Goal: Task Accomplishment & Management: Manage account settings

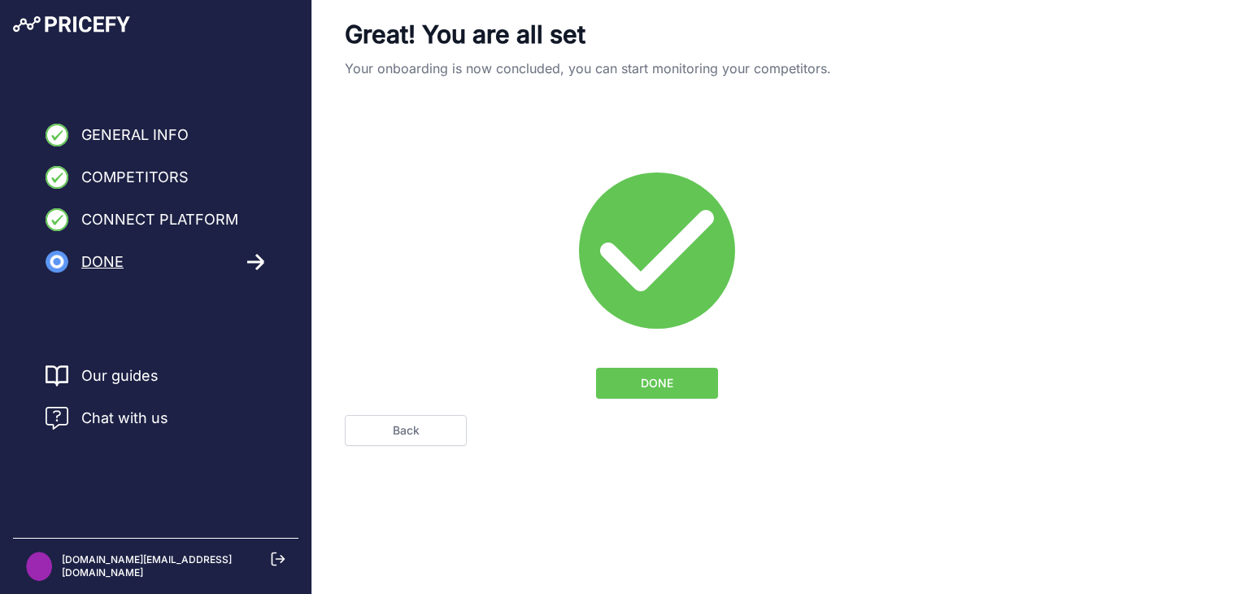
click at [638, 384] on button "DONE" at bounding box center [657, 383] width 122 height 31
click at [660, 375] on span "DONE" at bounding box center [657, 383] width 33 height 16
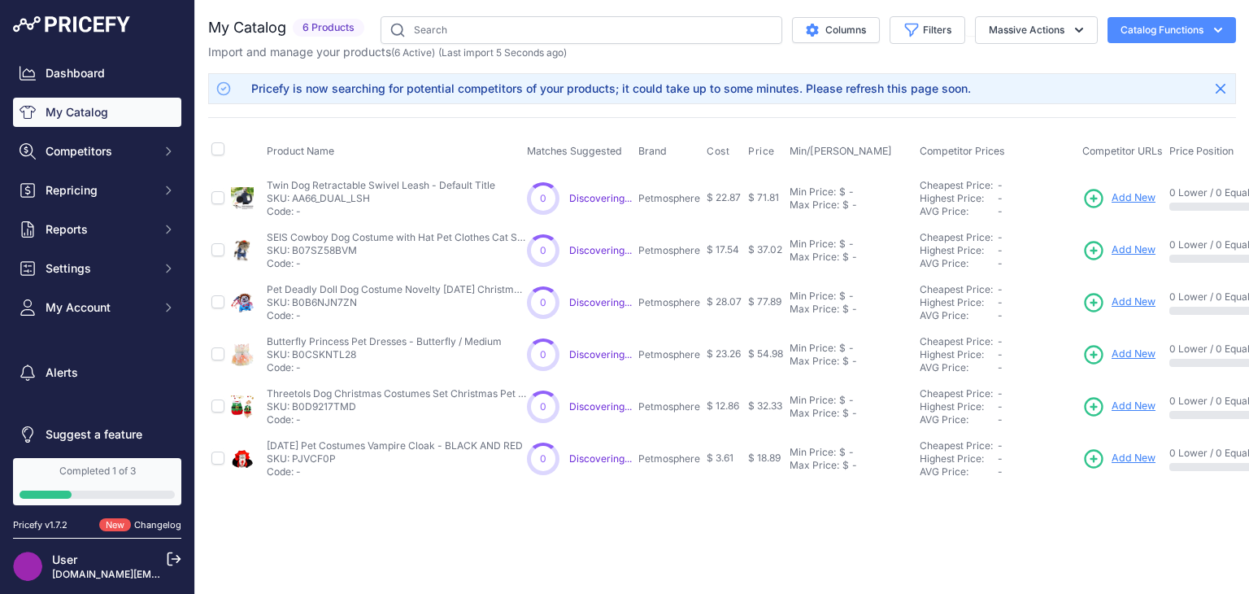
click at [1148, 206] on link "Add New" at bounding box center [1119, 198] width 73 height 23
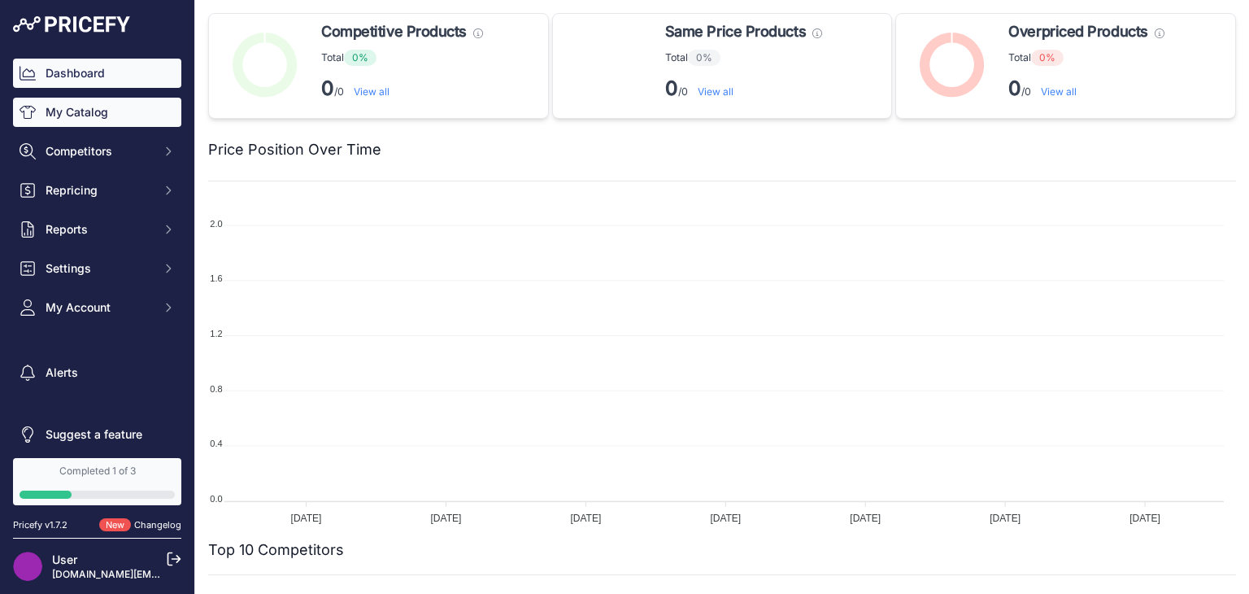
click at [116, 100] on link "My Catalog" at bounding box center [97, 112] width 168 height 29
click at [94, 124] on link "My Catalog" at bounding box center [97, 112] width 168 height 29
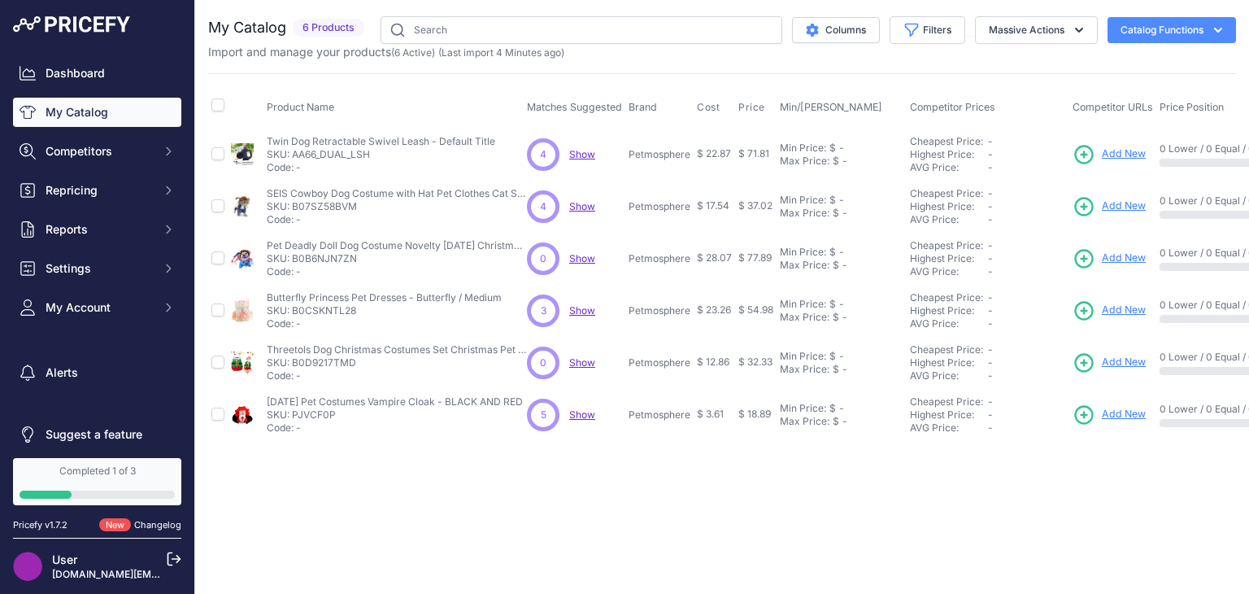
click at [577, 148] on span "Show" at bounding box center [582, 154] width 26 height 12
click at [856, 104] on th "Min/[PERSON_NAME]" at bounding box center [842, 107] width 130 height 41
click at [580, 206] on span "Show" at bounding box center [582, 206] width 26 height 12
click at [1136, 200] on span "Add New" at bounding box center [1124, 205] width 44 height 15
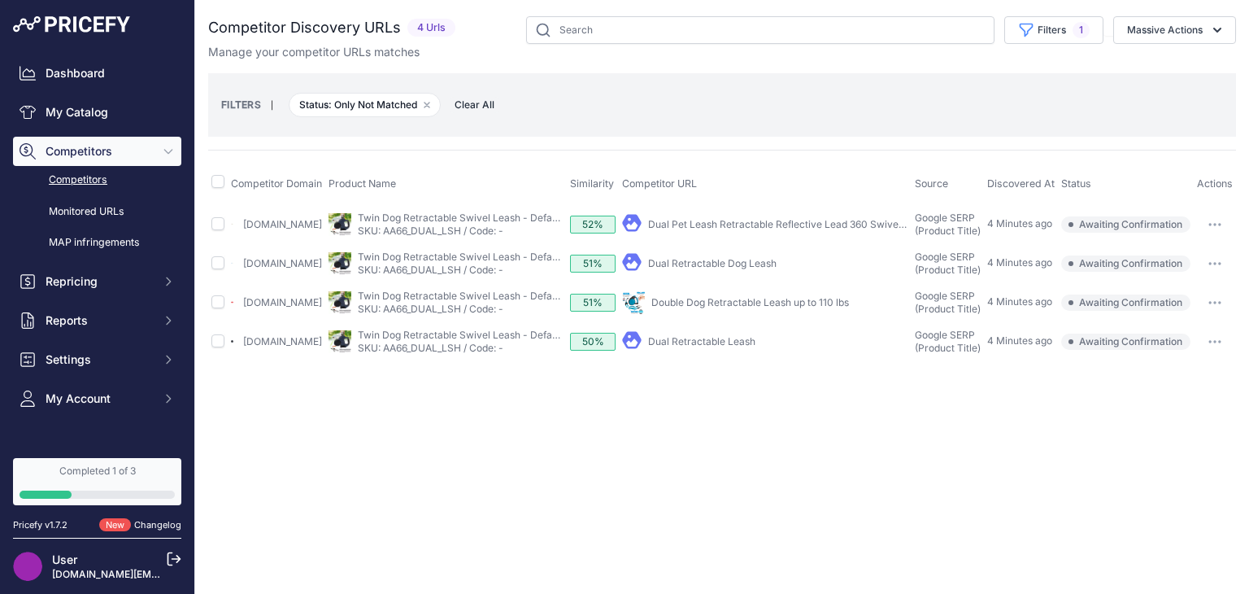
click at [791, 224] on link "Dual Pet Leash Retractable Reflective Lead 360 Swivel ..." at bounding box center [779, 224] width 263 height 12
click at [421, 341] on link "Twin Dog Retractable Swivel Leash - Default Title" at bounding box center [472, 335] width 229 height 12
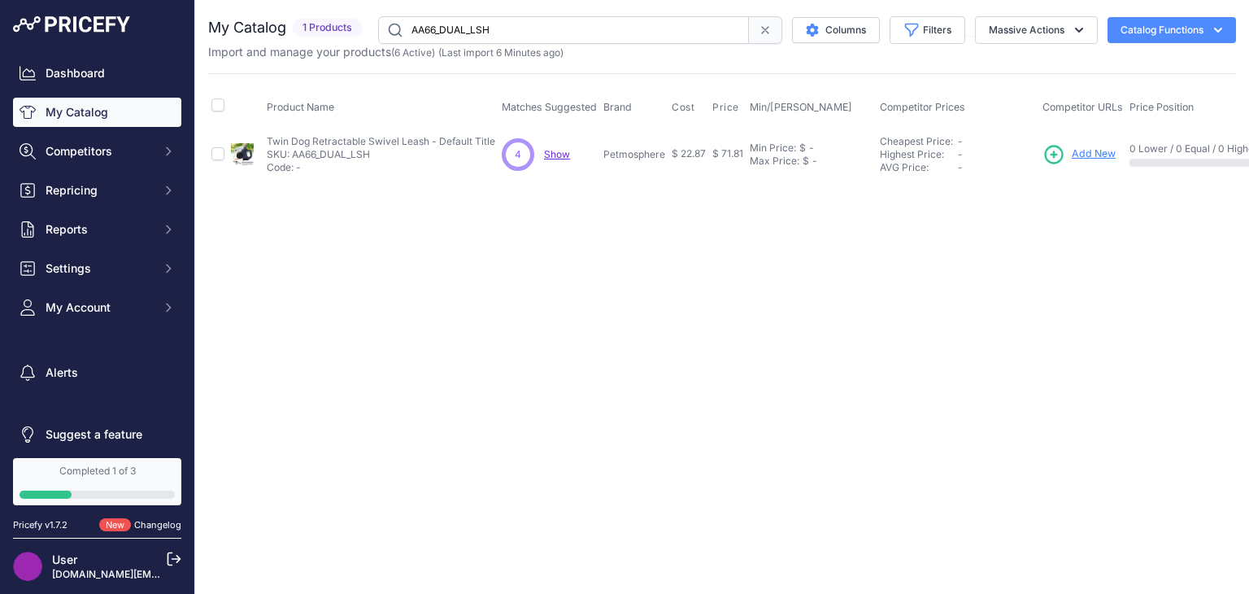
click at [258, 31] on h2 "My Catalog" at bounding box center [247, 27] width 78 height 23
click at [91, 59] on link "Dashboard" at bounding box center [97, 73] width 168 height 29
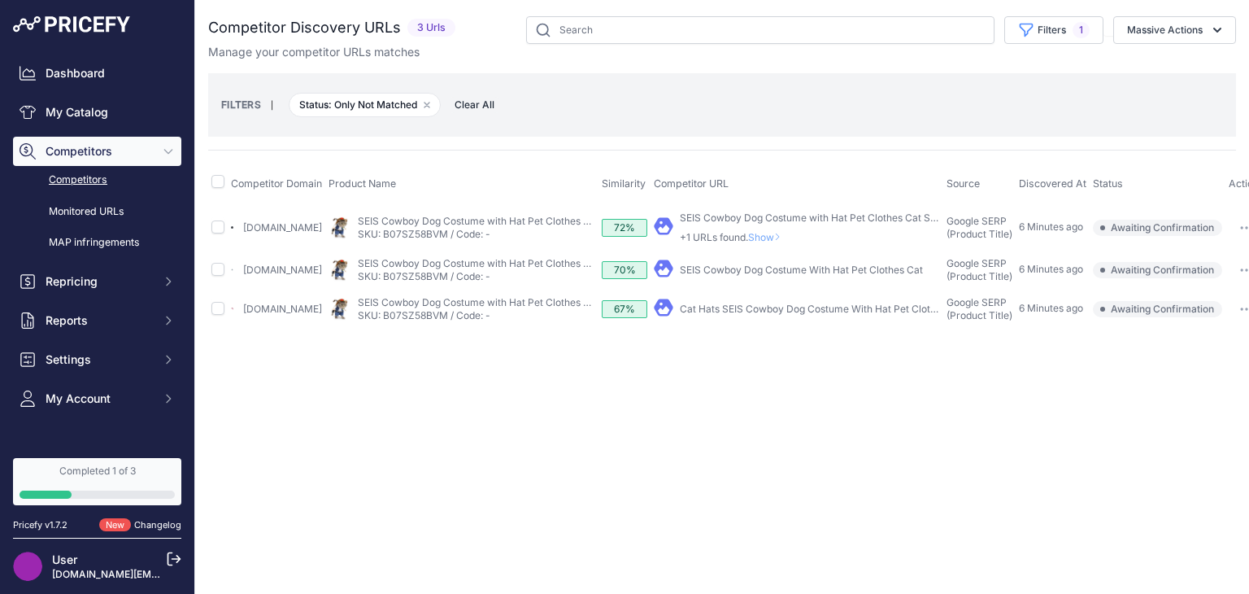
click at [744, 218] on link "SEIS Cowboy Dog Costume with Hat Pet Clothes Cat Suit ..." at bounding box center [816, 217] width 272 height 12
click at [726, 223] on div "SEIS Cowboy Dog Costume with Hat Pet Clothes Cat Suit ... +1 URLs found. Show" at bounding box center [810, 227] width 260 height 33
click at [732, 216] on link "SEIS Cowboy Dog Costume with Hat Pet Clothes Cat Suit ..." at bounding box center [816, 217] width 272 height 12
click at [749, 264] on link "SEIS Cowboy Dog Costume With Hat Pet Clothes Cat" at bounding box center [801, 270] width 243 height 12
click at [758, 309] on link "Cat Hats SEIS Cowboy Dog Costume With Hat Pet Clothes Cat ..." at bounding box center [827, 309] width 295 height 12
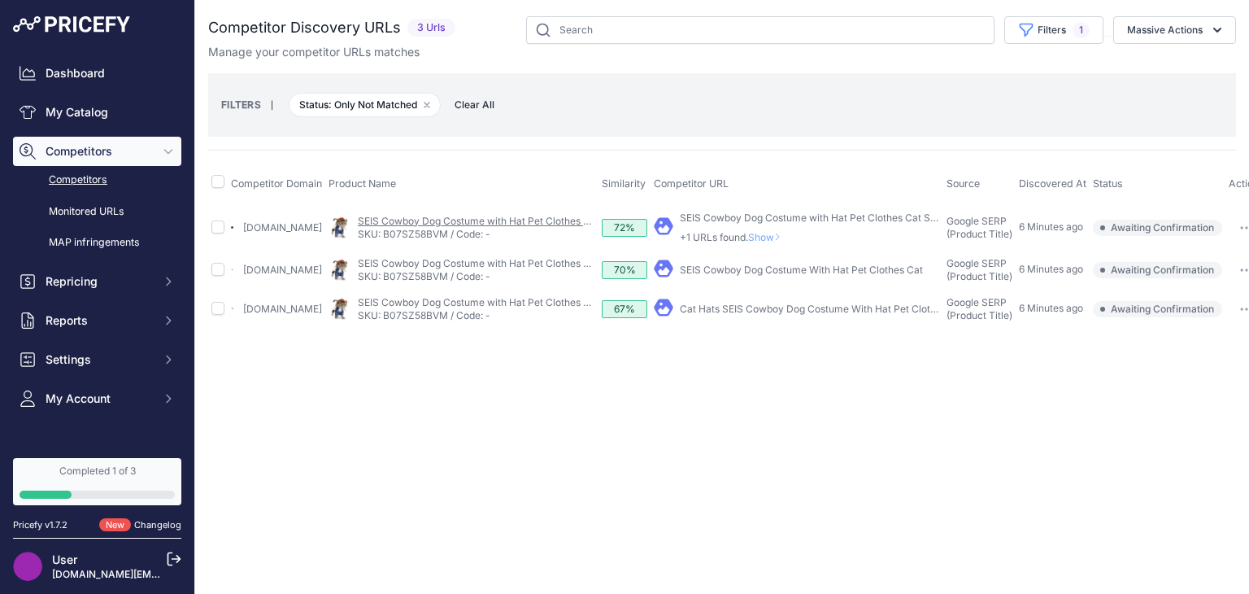
click at [433, 223] on link "SEIS Cowboy Dog Costume with Hat Pet Clothes Cat Suit for Halloween Party Costu…" at bounding box center [568, 221] width 420 height 12
click at [761, 220] on link "SEIS Cowboy Dog Costume with Hat Pet Clothes Cat Suit ..." at bounding box center [816, 217] width 272 height 12
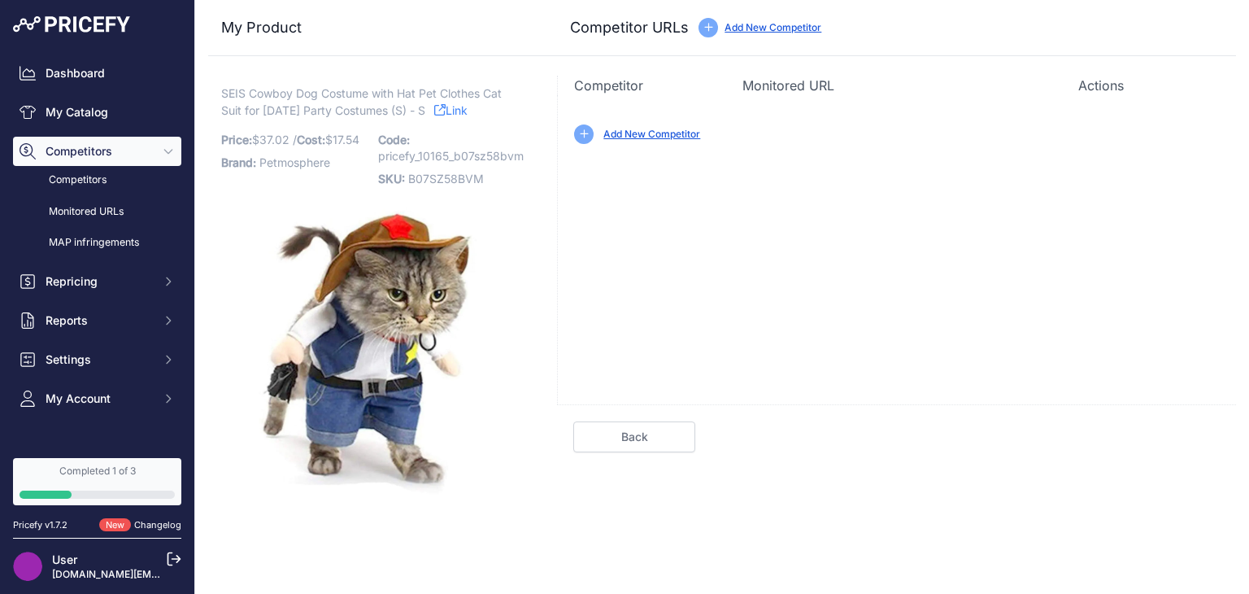
click at [660, 128] on link "Add New Competitor" at bounding box center [652, 134] width 97 height 12
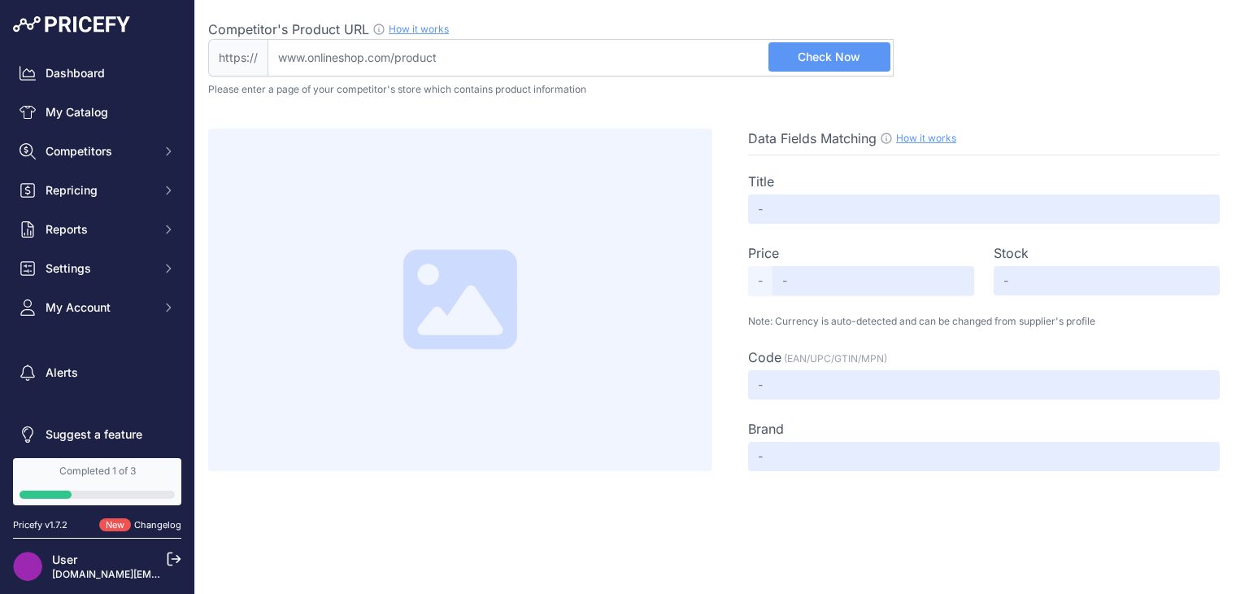
click at [612, 57] on input "Competitor's Product URL How it works In order to create your competitor's extr…" at bounding box center [581, 57] width 626 height 37
paste input "https://www.amazon.com/-/zh_TW/dp/B07SZ58BVM?prirule_jdsnikfkfjsd=10165&th=1&la…"
type input "www.amazon.com/-/zh_TW/dp/B07SZ58BVM?prirule_jdsnikfkfjsd=10165&th=1&language=e…"
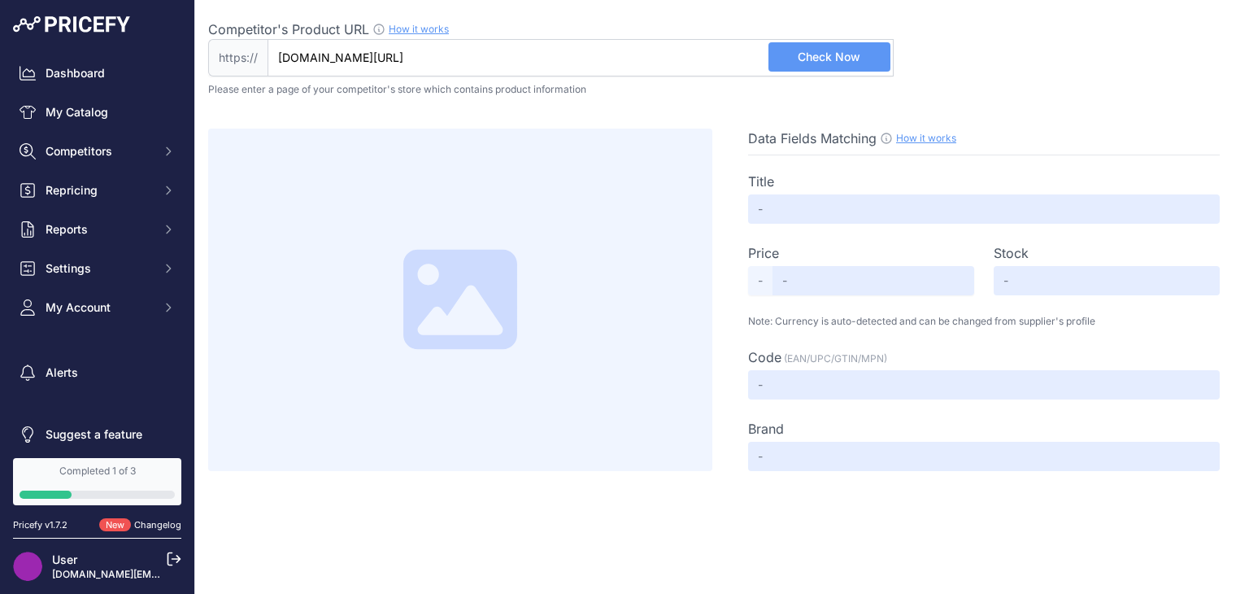
click at [806, 65] on button "Check Now" at bounding box center [830, 56] width 122 height 29
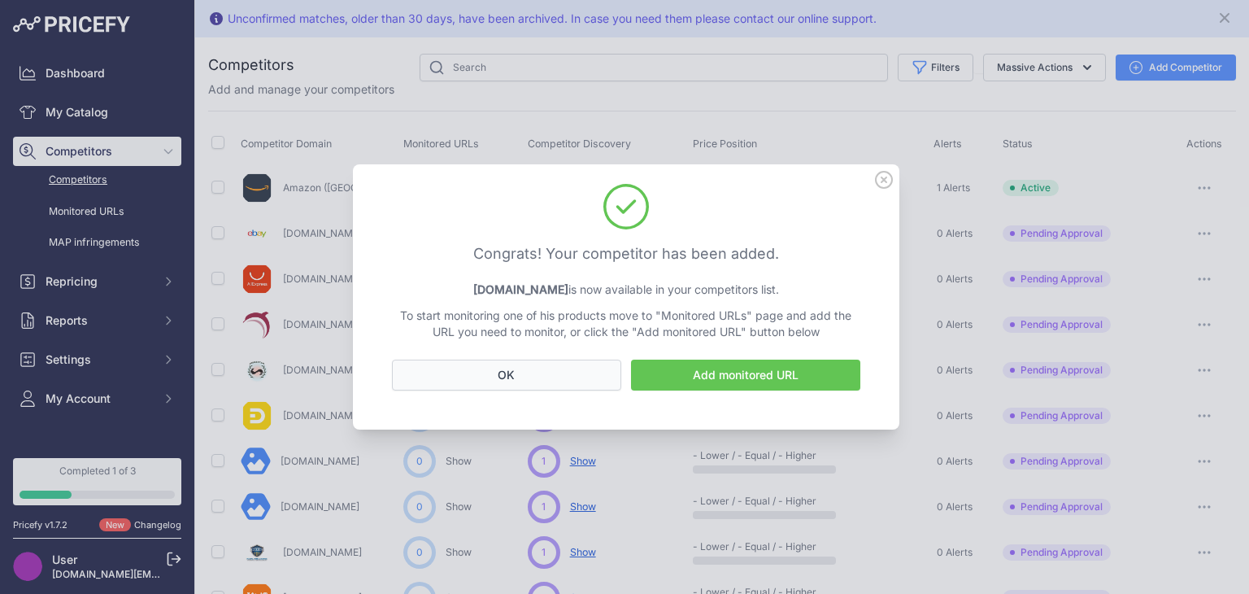
click at [560, 386] on button "OK" at bounding box center [506, 375] width 229 height 31
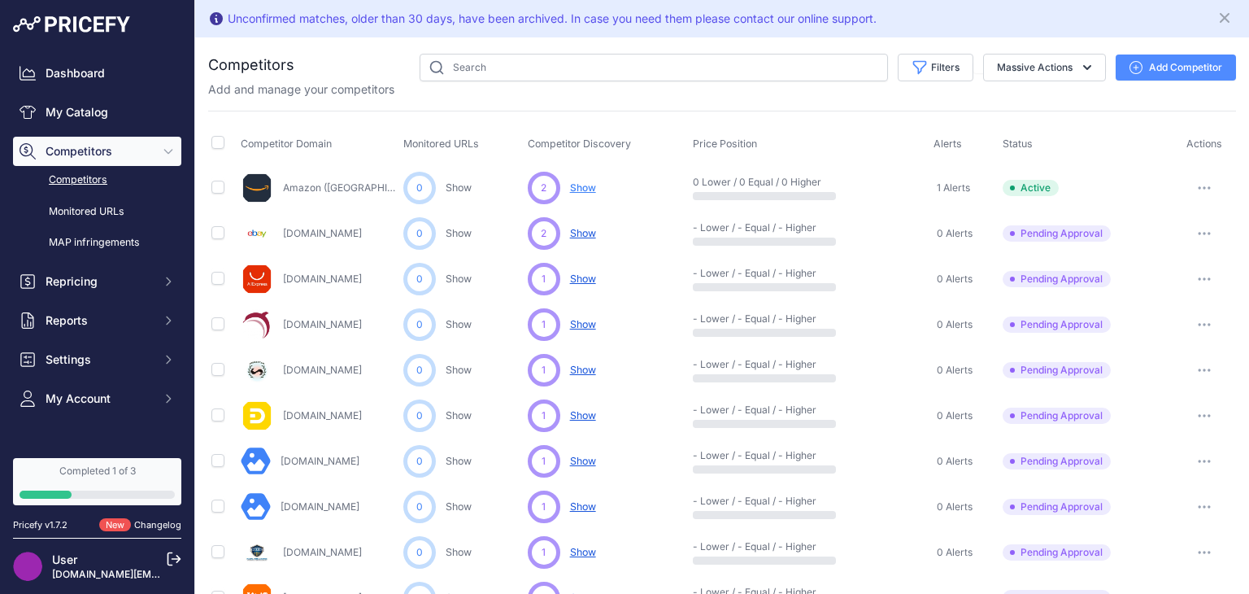
click at [592, 183] on span "Show" at bounding box center [583, 187] width 26 height 13
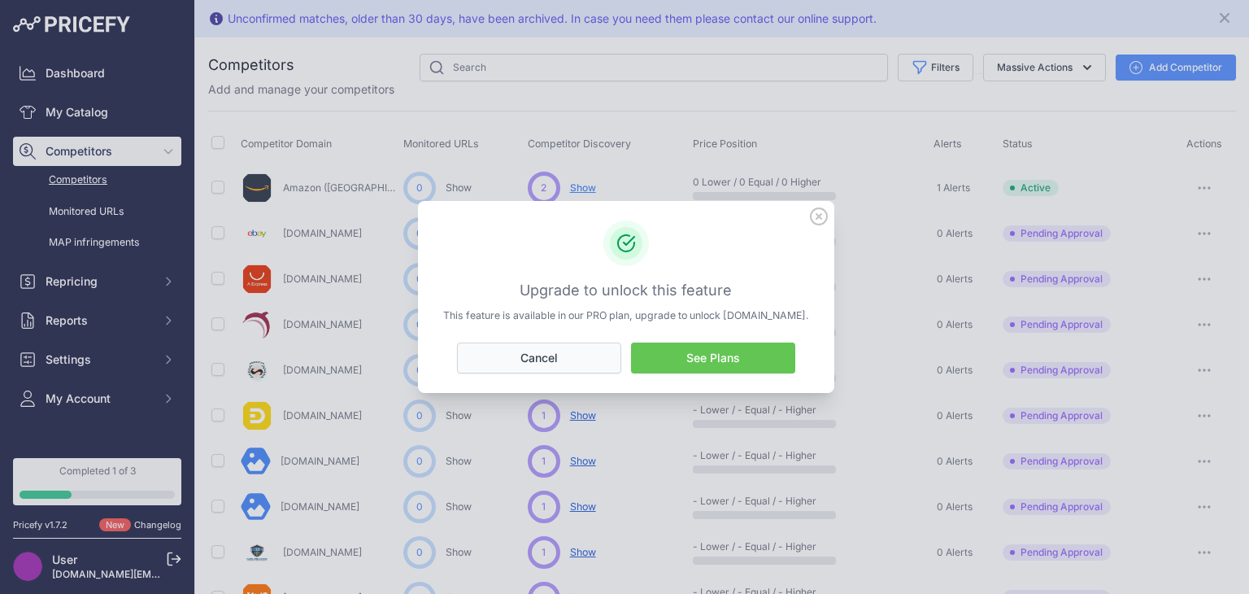
click at [567, 361] on button "Cancel" at bounding box center [539, 357] width 164 height 31
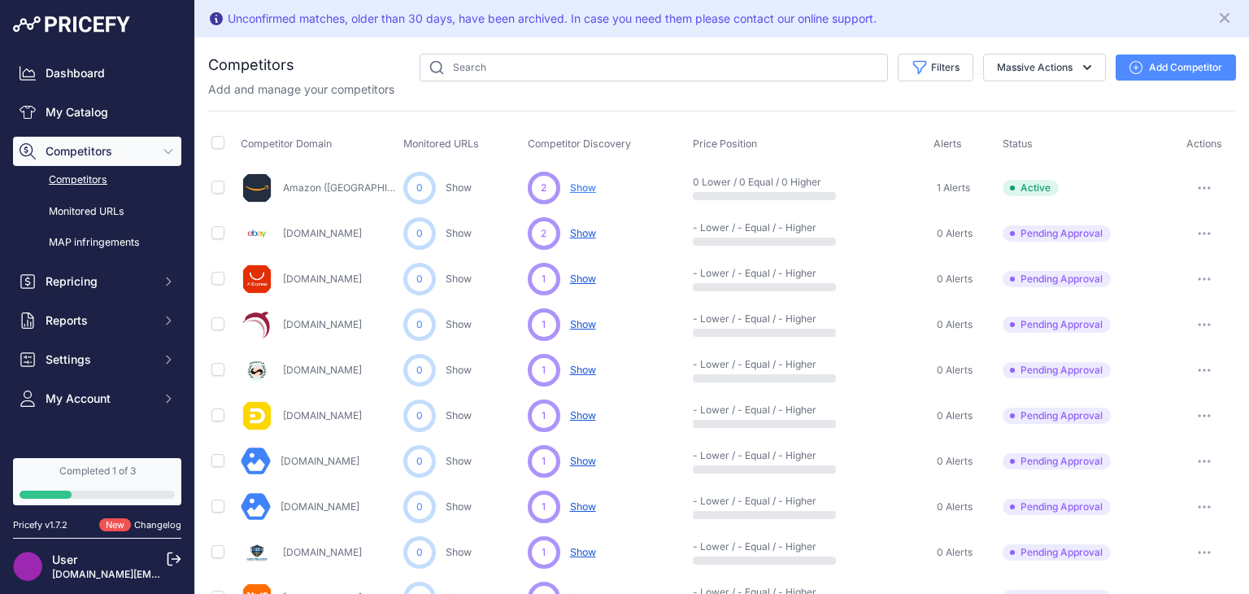
click at [115, 96] on div "Dashboard My Catalog Competitors Competitors Monitored URLs MAP infringements R…" at bounding box center [97, 236] width 168 height 355
click at [92, 101] on link "My Catalog" at bounding box center [97, 112] width 168 height 29
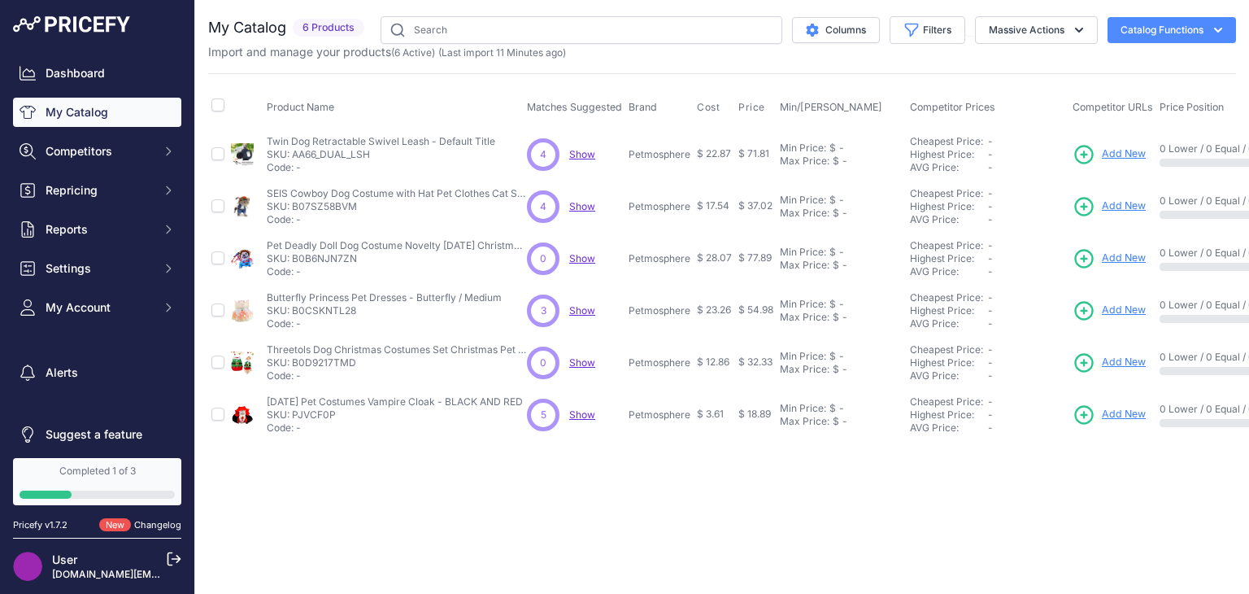
click at [584, 324] on div "3 3 Show Discovering..." at bounding box center [574, 310] width 95 height 33
click at [579, 304] on span "Show" at bounding box center [582, 310] width 26 height 12
click at [324, 151] on p "SKU: AA66_DUAL_LSH" at bounding box center [381, 154] width 229 height 13
click at [584, 152] on span "Show" at bounding box center [582, 154] width 26 height 12
click at [571, 412] on span "Show" at bounding box center [582, 414] width 26 height 12
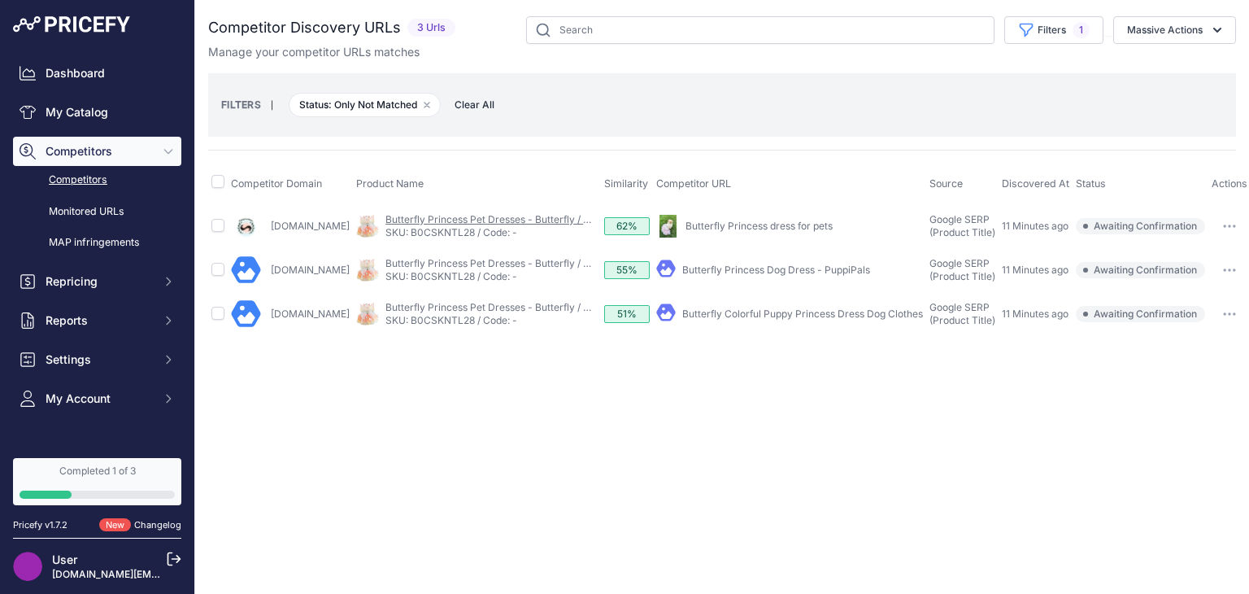
click at [473, 213] on link "Butterfly Princess Pet Dresses - Butterfly / Medium" at bounding box center [503, 219] width 235 height 12
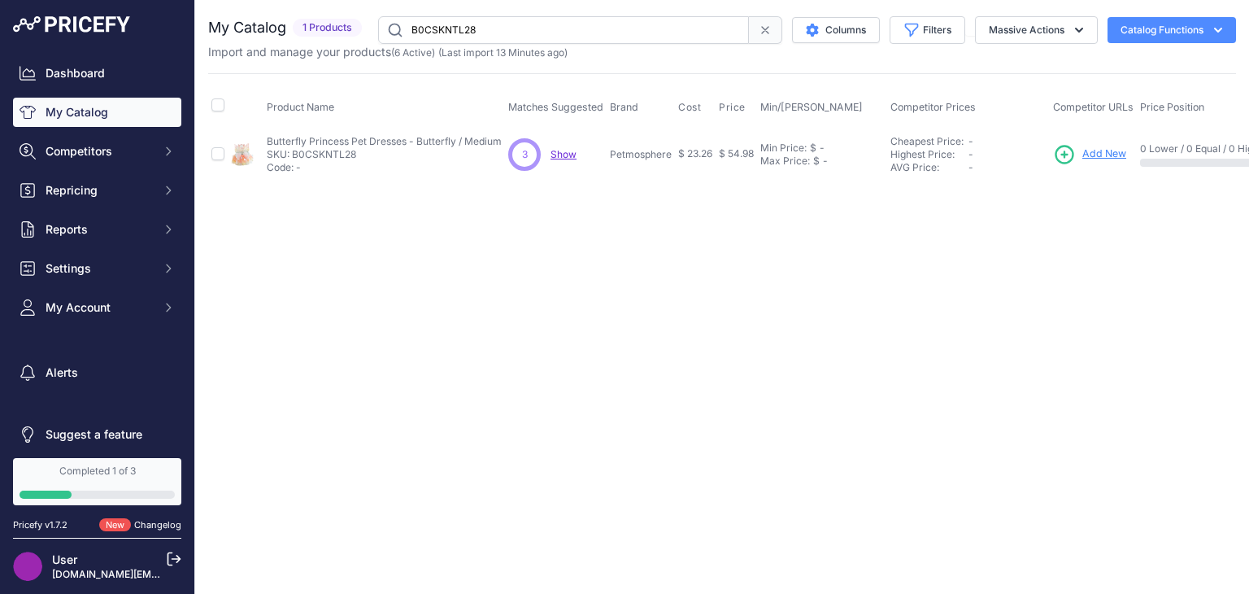
click at [571, 150] on span "Show" at bounding box center [564, 154] width 26 height 12
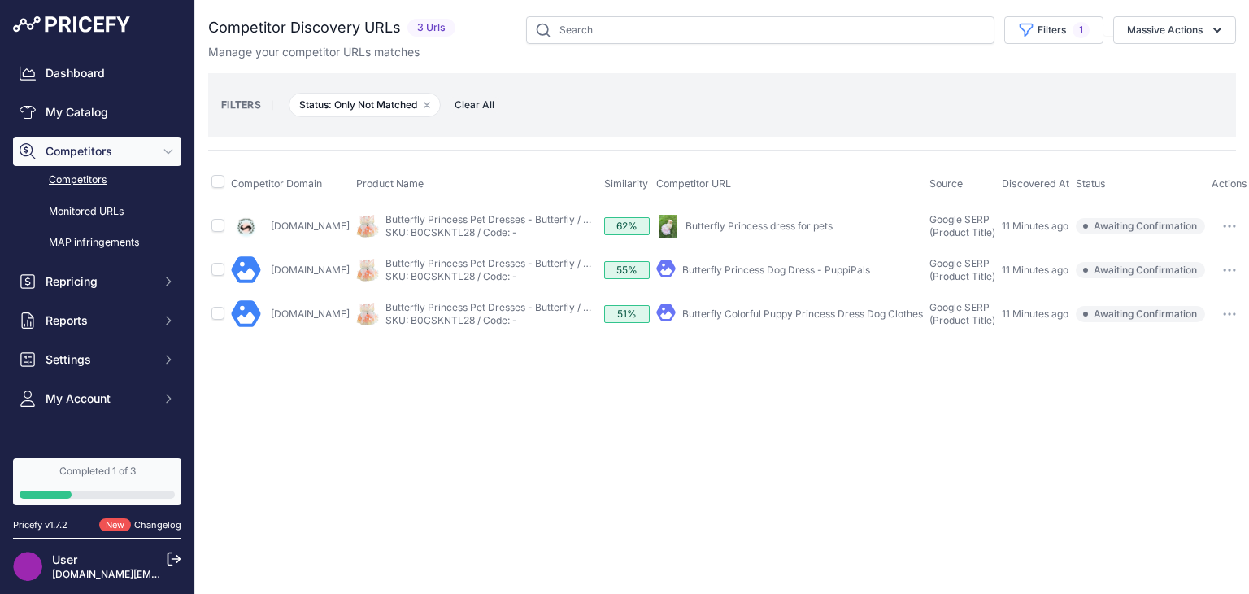
click at [704, 220] on link "Butterfly Princess dress for pets" at bounding box center [759, 226] width 147 height 12
click at [718, 264] on link "Butterfly Princess Dog Dress - PuppiPals" at bounding box center [776, 270] width 188 height 12
click at [737, 224] on link "Butterfly Princess dress for pets" at bounding box center [759, 226] width 147 height 12
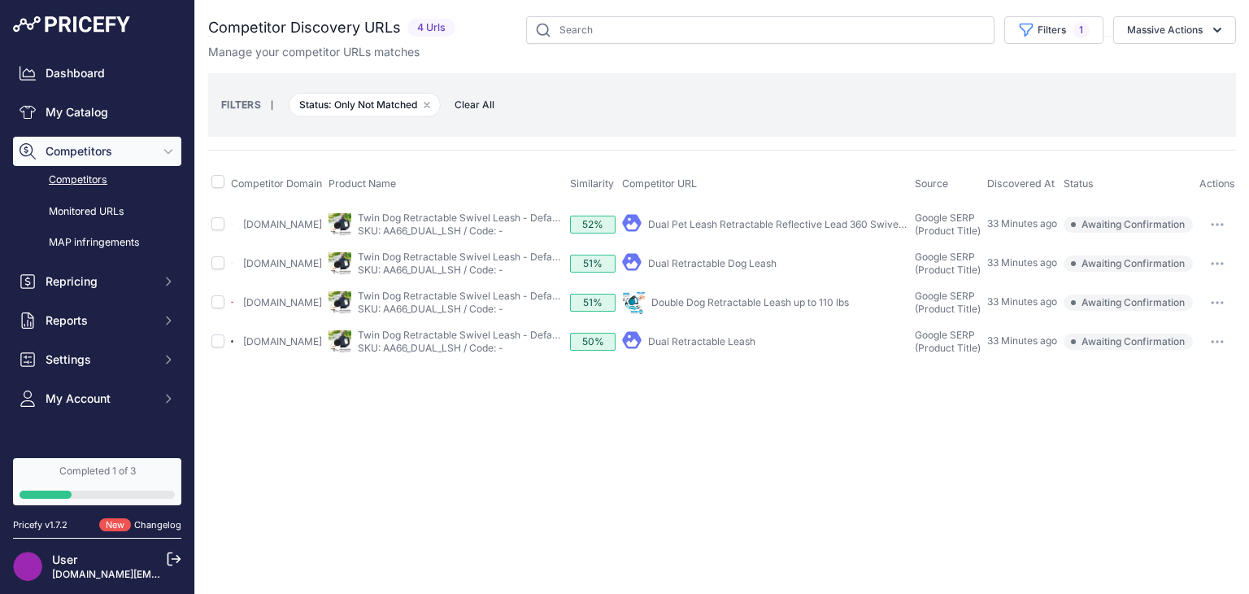
click at [701, 229] on link "Dual Pet Leash Retractable Reflective Lead 360 Swivel ..." at bounding box center [779, 224] width 263 height 12
click at [713, 308] on link "Double Dog Retractable Leash up to 110 lbs" at bounding box center [751, 302] width 198 height 12
click at [726, 347] on link "Dual Retractable Leash" at bounding box center [701, 341] width 107 height 12
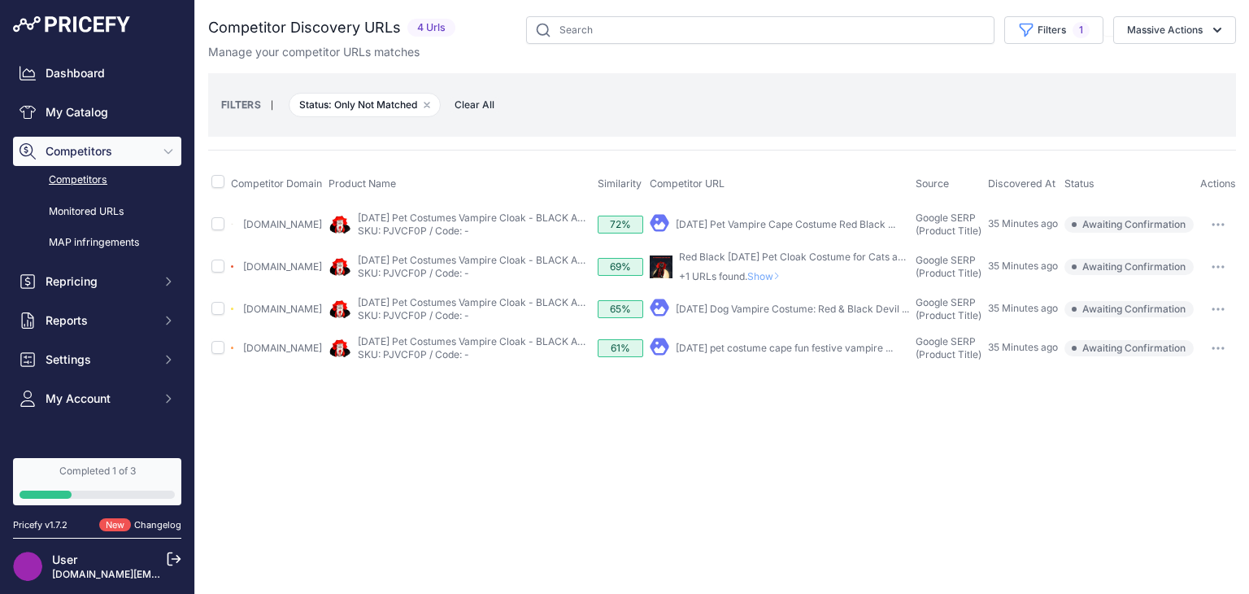
click at [761, 312] on link "[DATE] Dog Vampire Costume: Red & Black Devil ..." at bounding box center [792, 309] width 233 height 12
click at [732, 257] on link "Red Black [DATE] Pet Cloak Costume for Cats and ..." at bounding box center [799, 257] width 240 height 12
click at [783, 228] on link "[DATE] Pet Vampire Cape Costume Red Black ..." at bounding box center [786, 224] width 220 height 12
click at [722, 224] on link "[DATE] Pet Vampire Cape Costume Red Black ..." at bounding box center [786, 224] width 220 height 12
